Goal: Find specific page/section: Find specific page/section

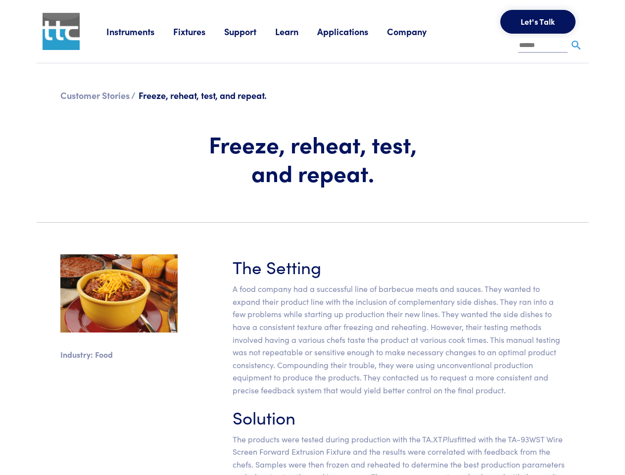
click at [312, 238] on section "Industry: Food The Setting A food company had a successful line of barbecue mea…" at bounding box center [313, 386] width 564 height 310
click at [140, 31] on link "Instruments" at bounding box center [139, 31] width 67 height 12
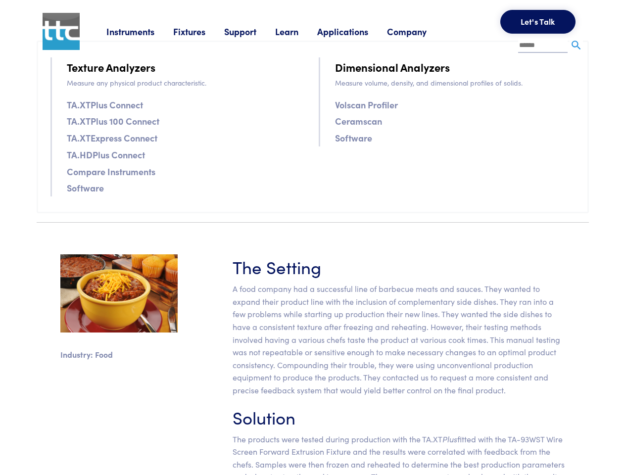
click at [200, 31] on link "Fixtures" at bounding box center [198, 31] width 51 height 12
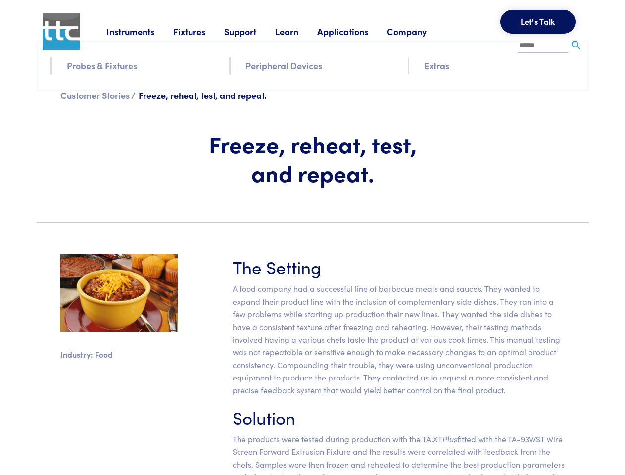
click at [252, 31] on link "Support" at bounding box center [249, 31] width 51 height 12
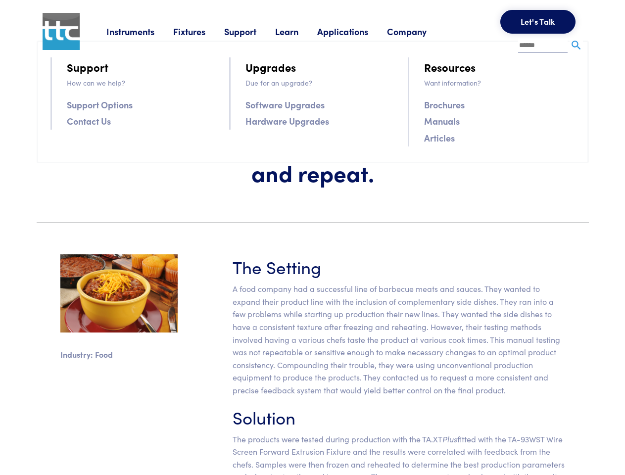
click at [299, 31] on link "Learn" at bounding box center [296, 31] width 42 height 12
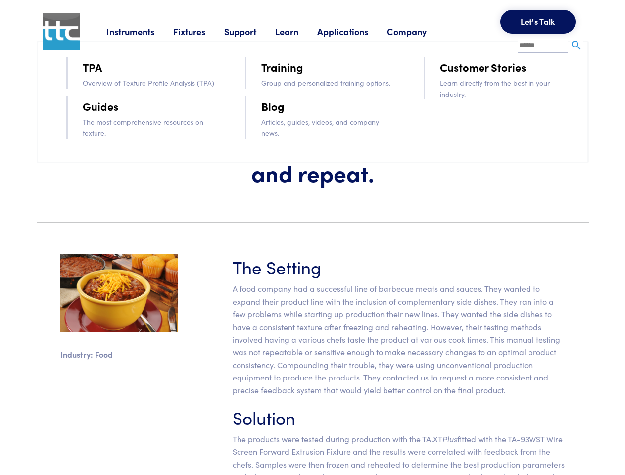
click at [356, 31] on link "Applications" at bounding box center [352, 31] width 70 height 12
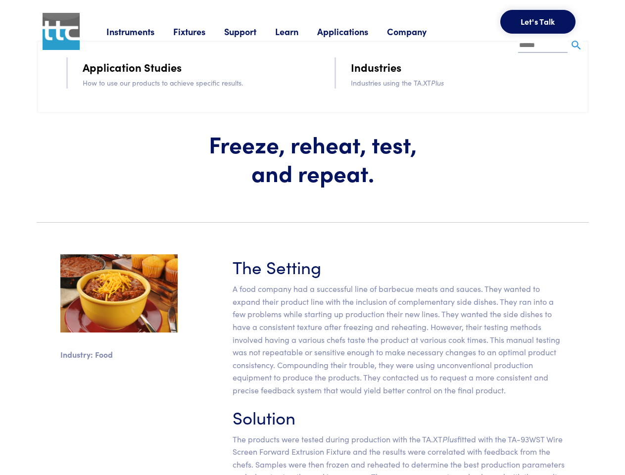
click at [420, 31] on link "Company" at bounding box center [416, 31] width 58 height 12
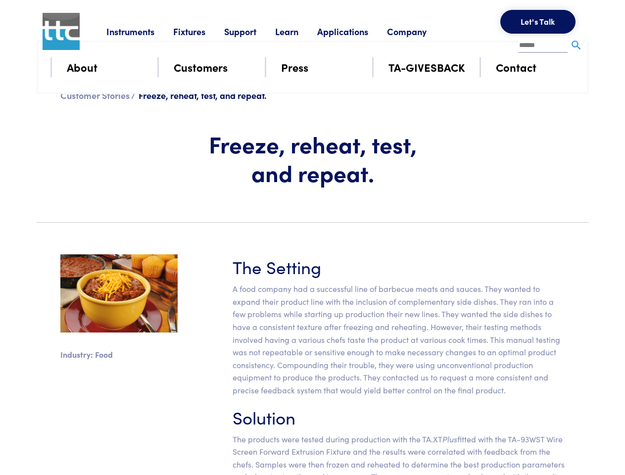
click at [538, 22] on button "Let's Talk" at bounding box center [538, 22] width 75 height 24
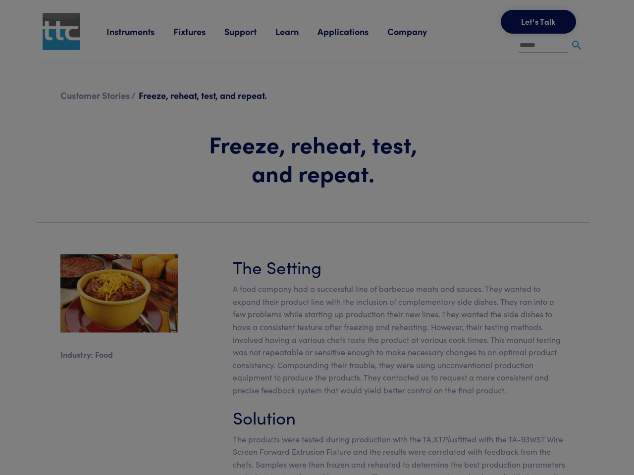
click at [0, 0] on div "**********" at bounding box center [0, 0] width 0 height 0
